Goal: Find specific page/section: Find specific page/section

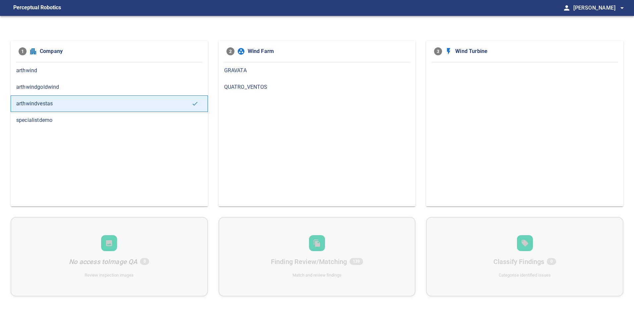
click at [283, 72] on span "GRAVATA" at bounding box center [317, 71] width 186 height 8
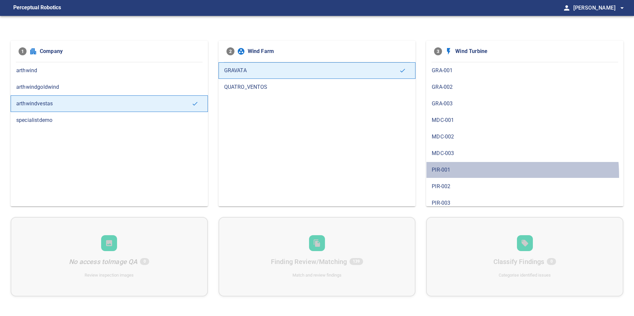
click at [459, 176] on div "PIR-001" at bounding box center [524, 170] width 197 height 17
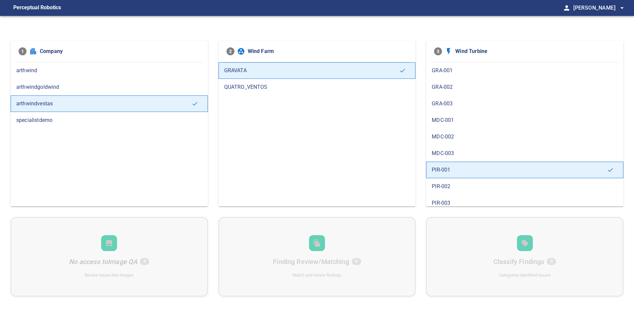
click at [451, 188] on span "PIR-002" at bounding box center [525, 187] width 186 height 8
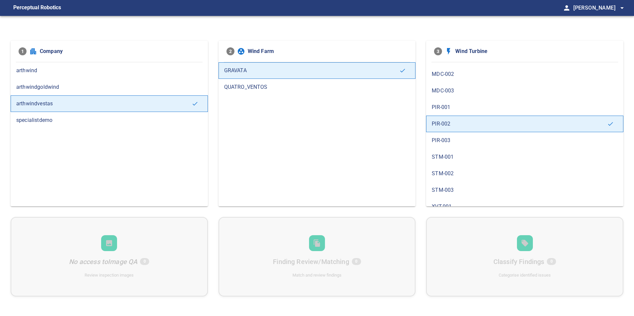
scroll to position [66, 0]
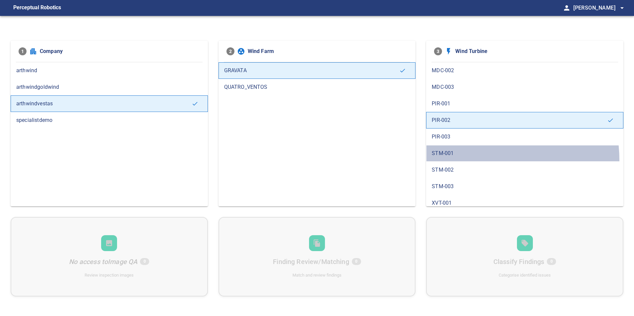
click at [461, 161] on div "STM-001" at bounding box center [524, 153] width 197 height 17
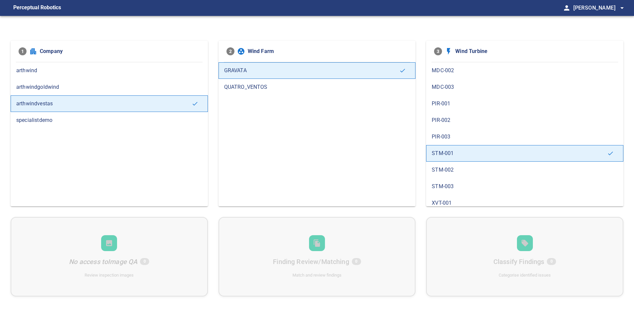
click at [452, 174] on span "STM-002" at bounding box center [525, 170] width 186 height 8
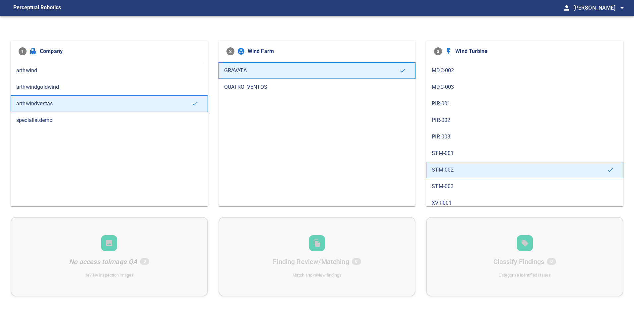
click at [449, 185] on span "STM-003" at bounding box center [525, 187] width 186 height 8
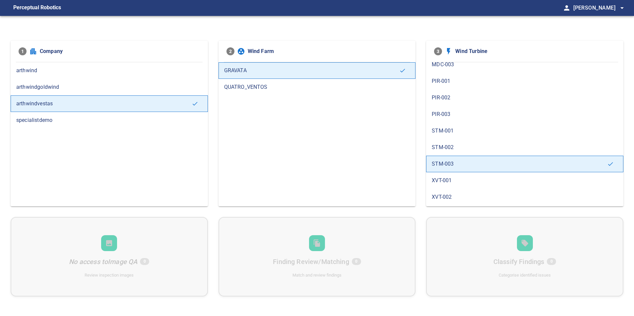
scroll to position [105, 0]
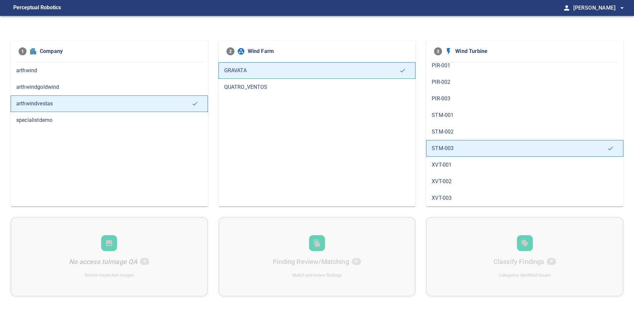
click at [463, 170] on div "XVT-001" at bounding box center [524, 165] width 197 height 17
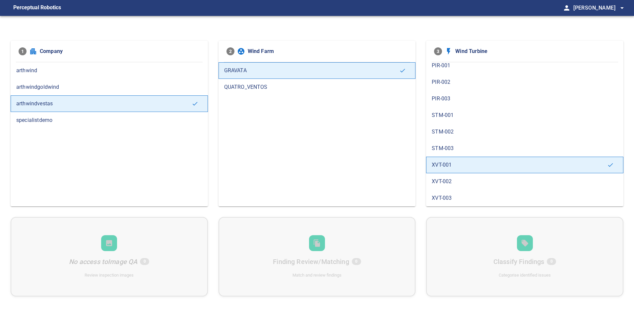
click at [455, 183] on span "XVT-002" at bounding box center [525, 182] width 186 height 8
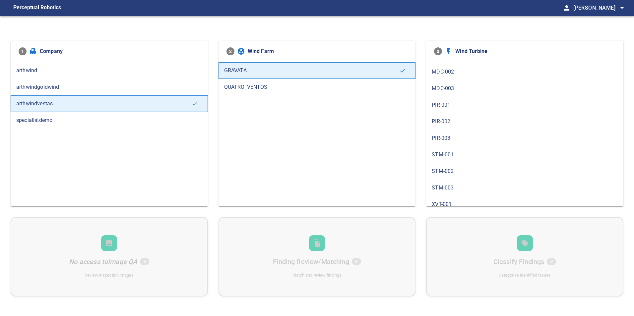
scroll to position [66, 0]
